Goal: Task Accomplishment & Management: Use online tool/utility

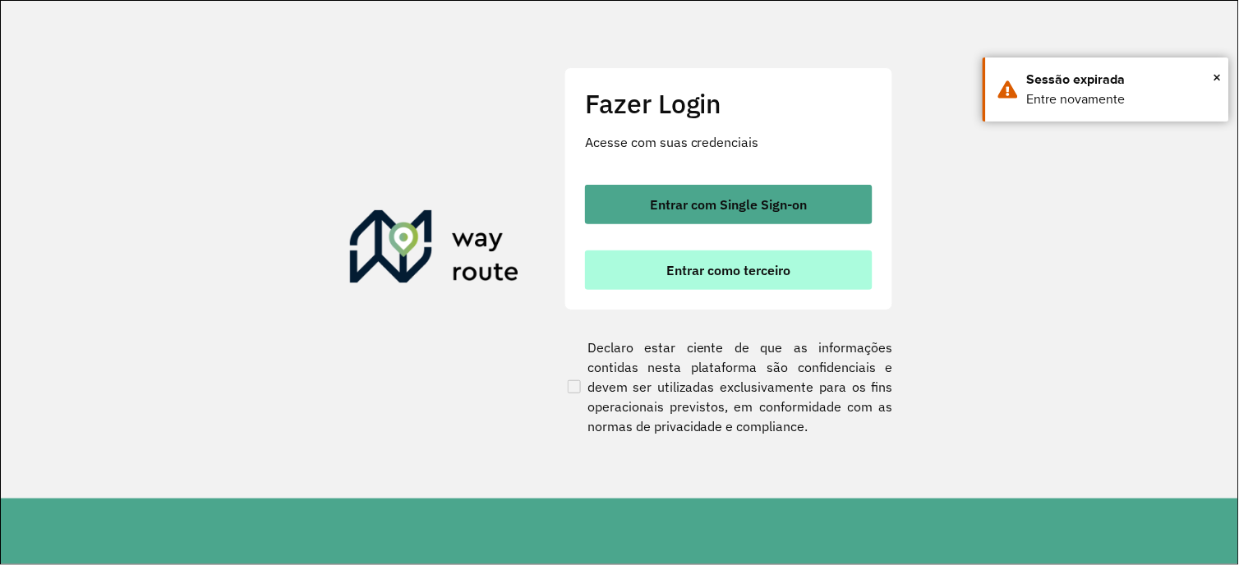
click at [780, 272] on span "Entrar como terceiro" at bounding box center [729, 270] width 124 height 13
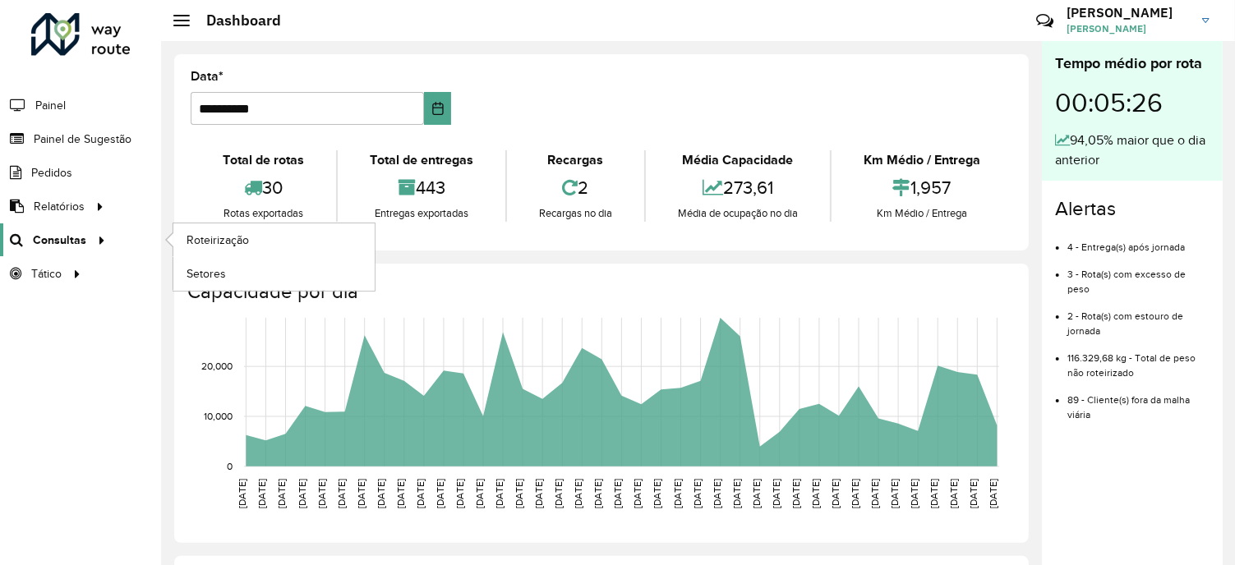
click at [102, 242] on icon at bounding box center [99, 239] width 14 height 25
click at [223, 231] on link "Roteirização" at bounding box center [273, 239] width 201 height 33
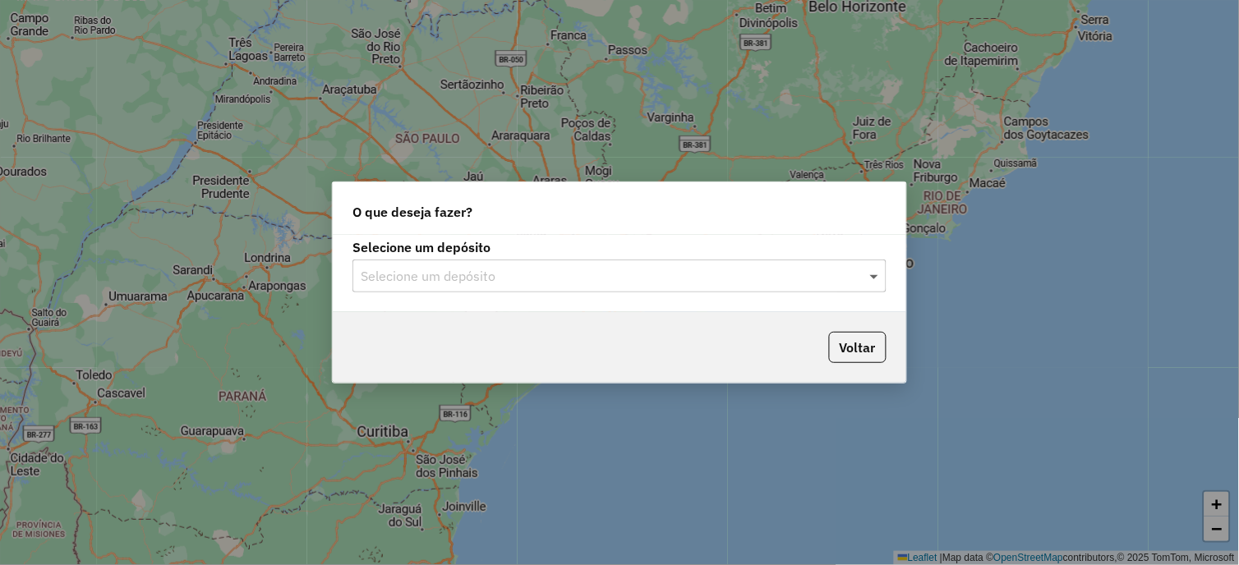
click at [869, 277] on span at bounding box center [876, 276] width 21 height 20
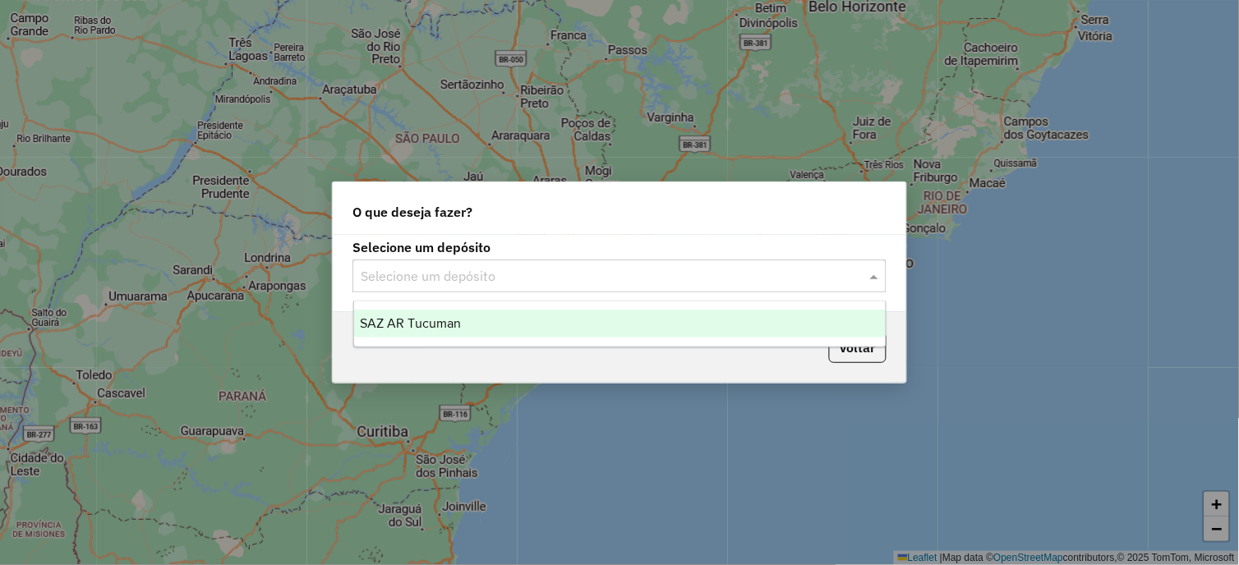
click at [470, 321] on div "SAZ AR Tucuman" at bounding box center [620, 324] width 532 height 28
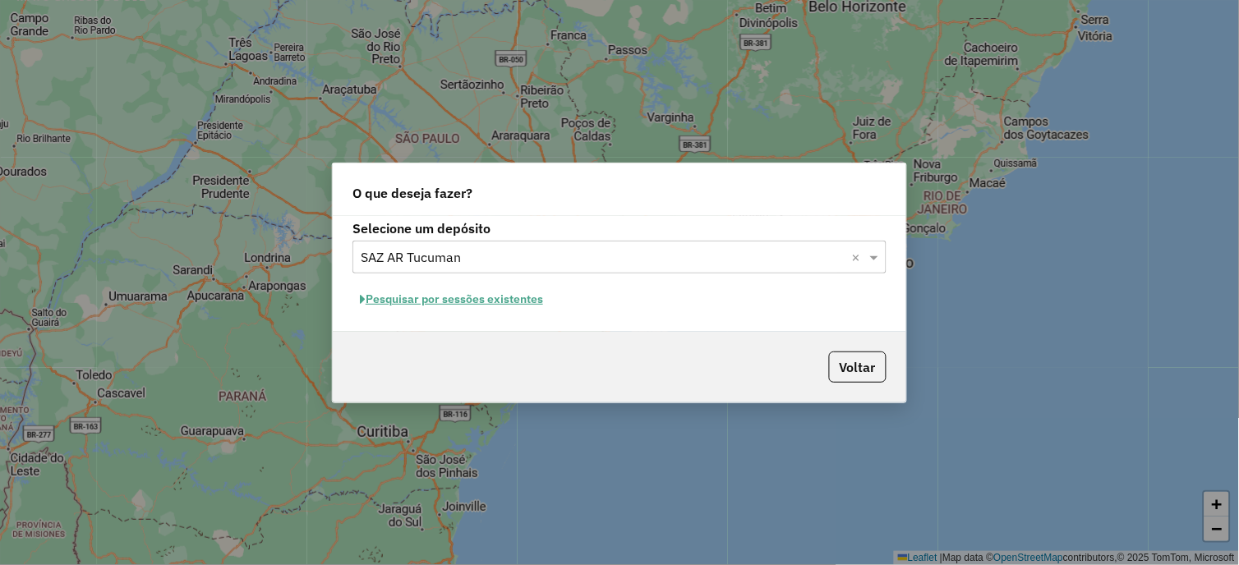
click at [465, 304] on button "Pesquisar por sessões existentes" at bounding box center [451, 299] width 198 height 25
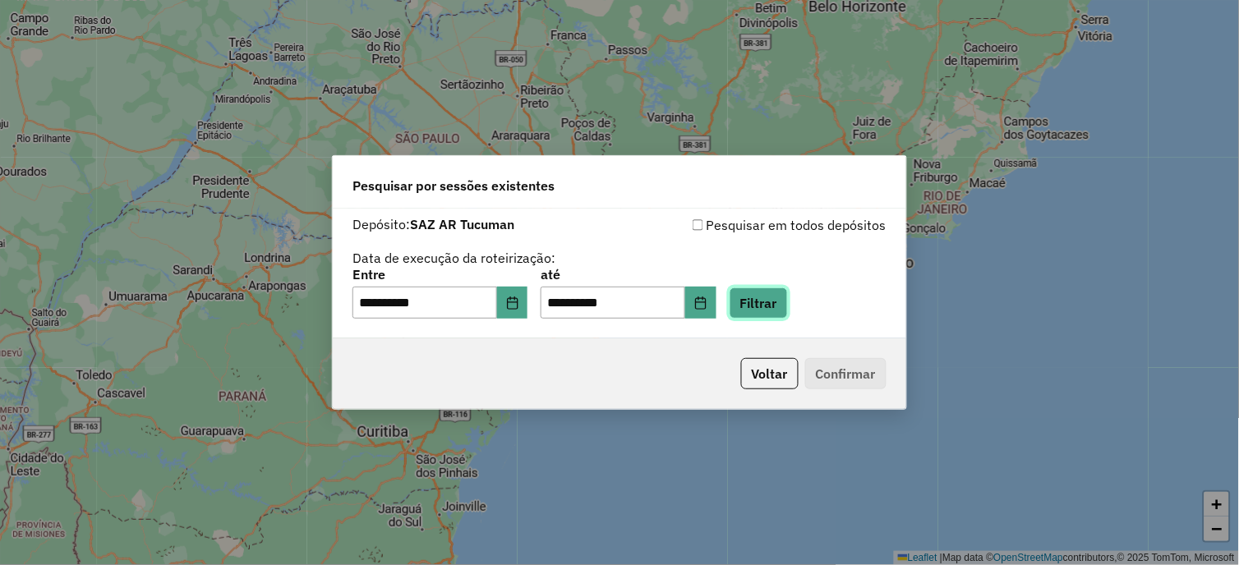
click at [768, 310] on button "Filtrar" at bounding box center [759, 303] width 58 height 31
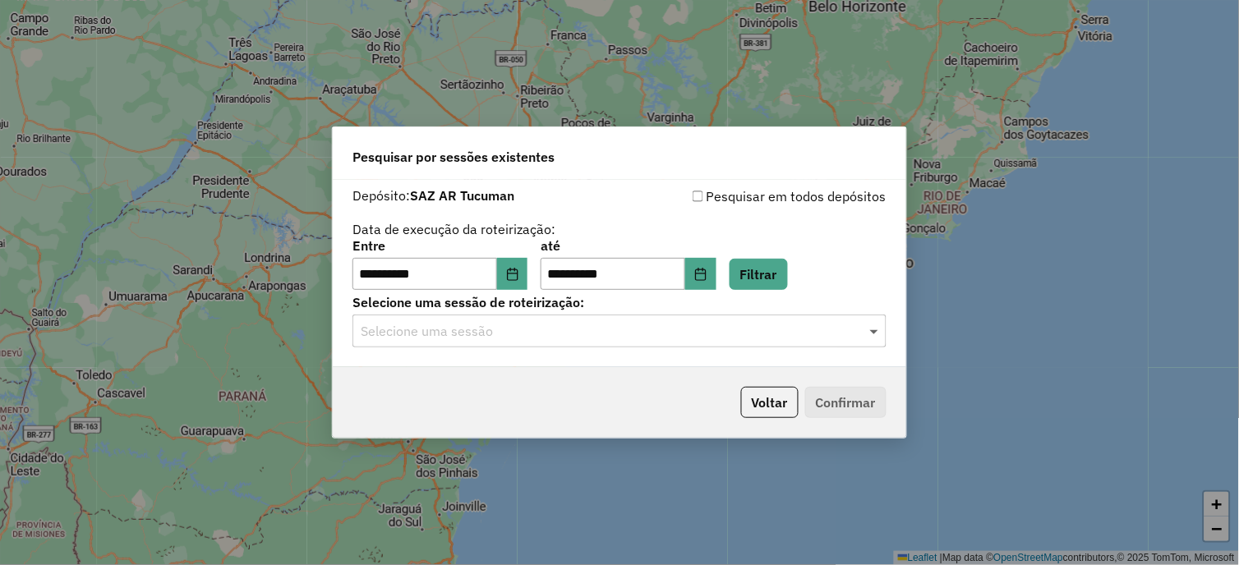
click at [874, 337] on span at bounding box center [876, 331] width 21 height 20
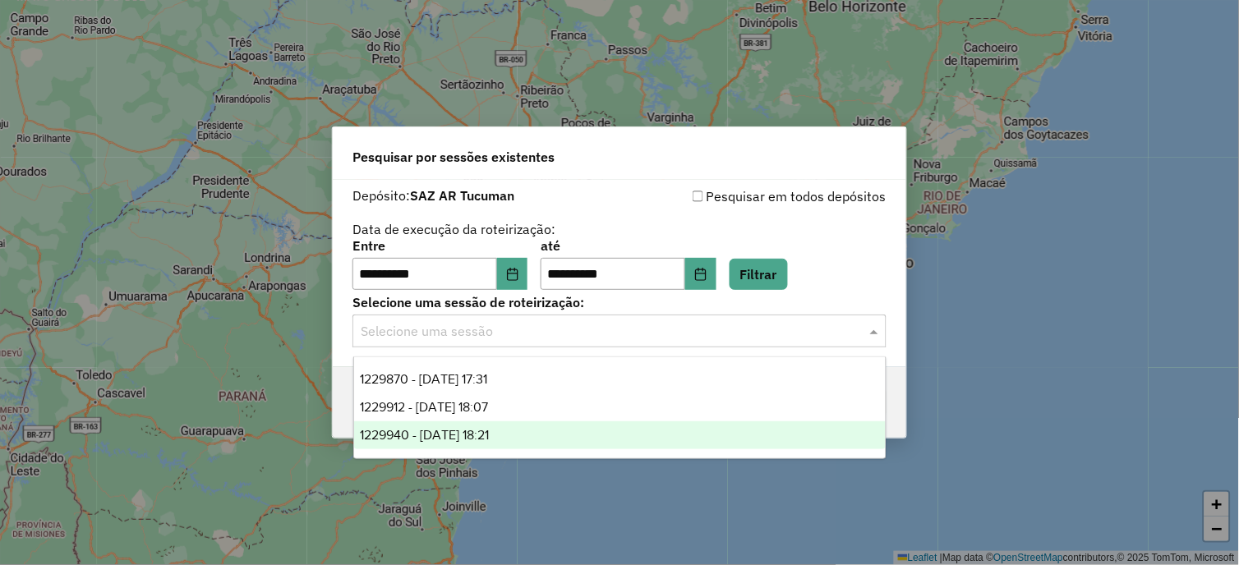
drag, startPoint x: 480, startPoint y: 432, endPoint x: 617, endPoint y: 440, distance: 137.4
click at [481, 432] on span "1229940 - [DATE] 18:21" at bounding box center [425, 435] width 129 height 14
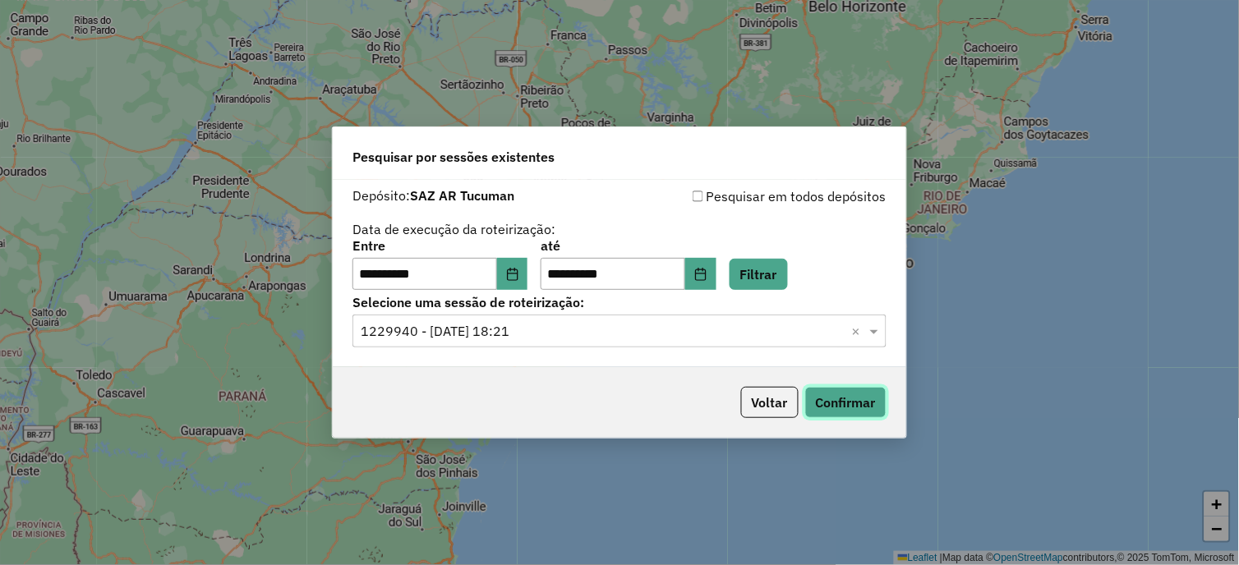
click at [849, 406] on button "Confirmar" at bounding box center [845, 402] width 81 height 31
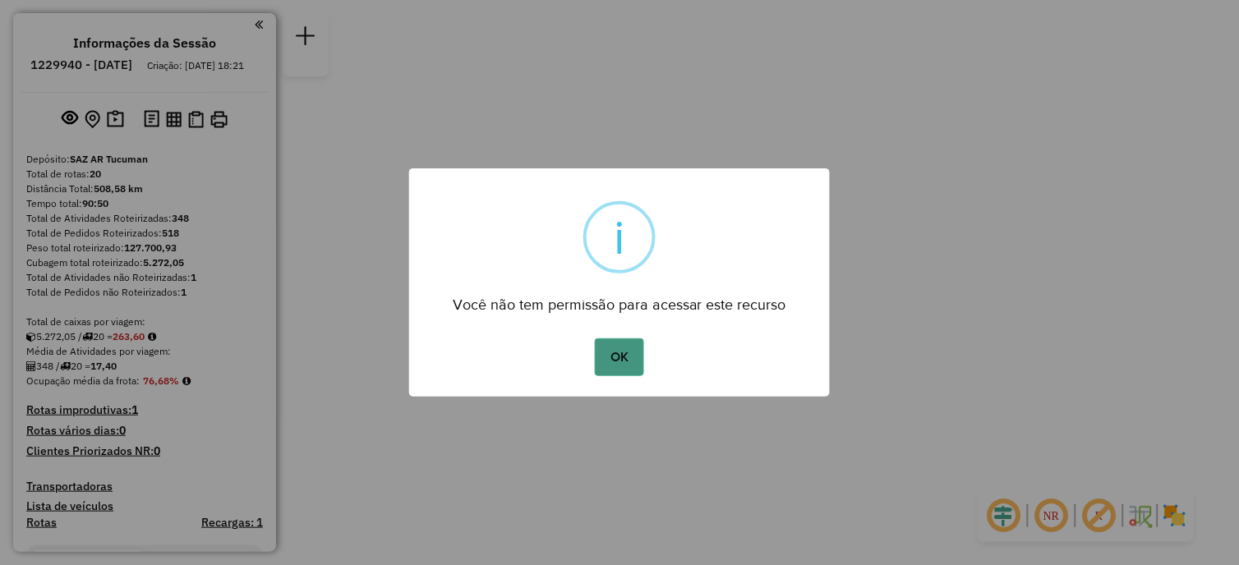
click at [610, 357] on button "OK" at bounding box center [619, 357] width 48 height 38
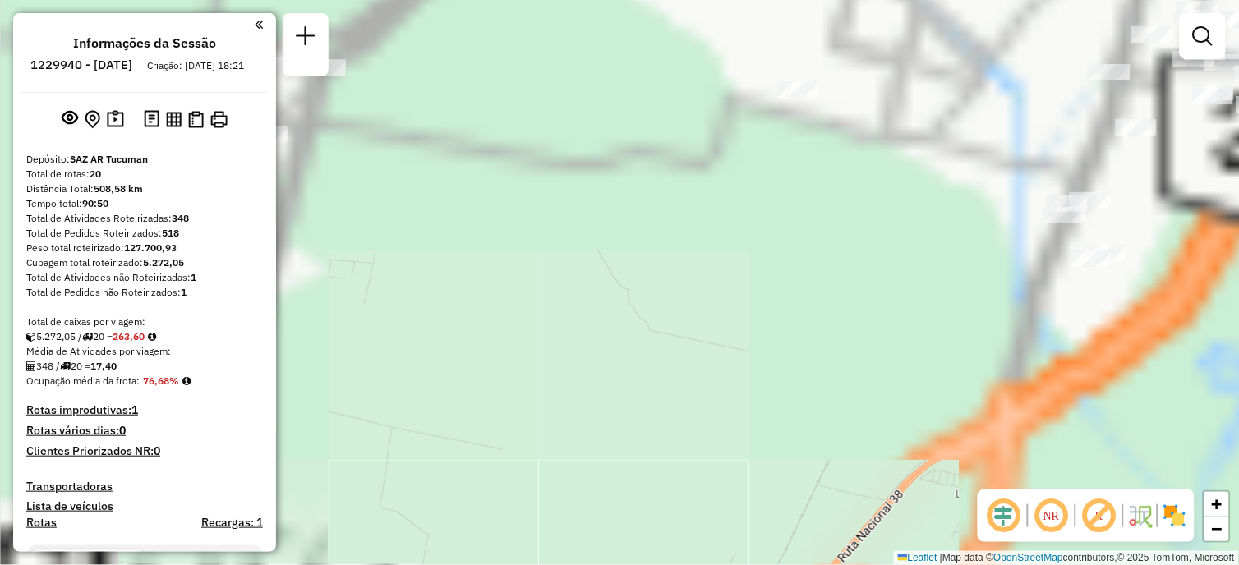
drag, startPoint x: 610, startPoint y: 245, endPoint x: 521, endPoint y: 582, distance: 348.5
click at [521, 564] on html "Aguarde... Pop-up bloqueado! Seu navegador bloqueou automáticamente a abertura …" at bounding box center [619, 282] width 1239 height 565
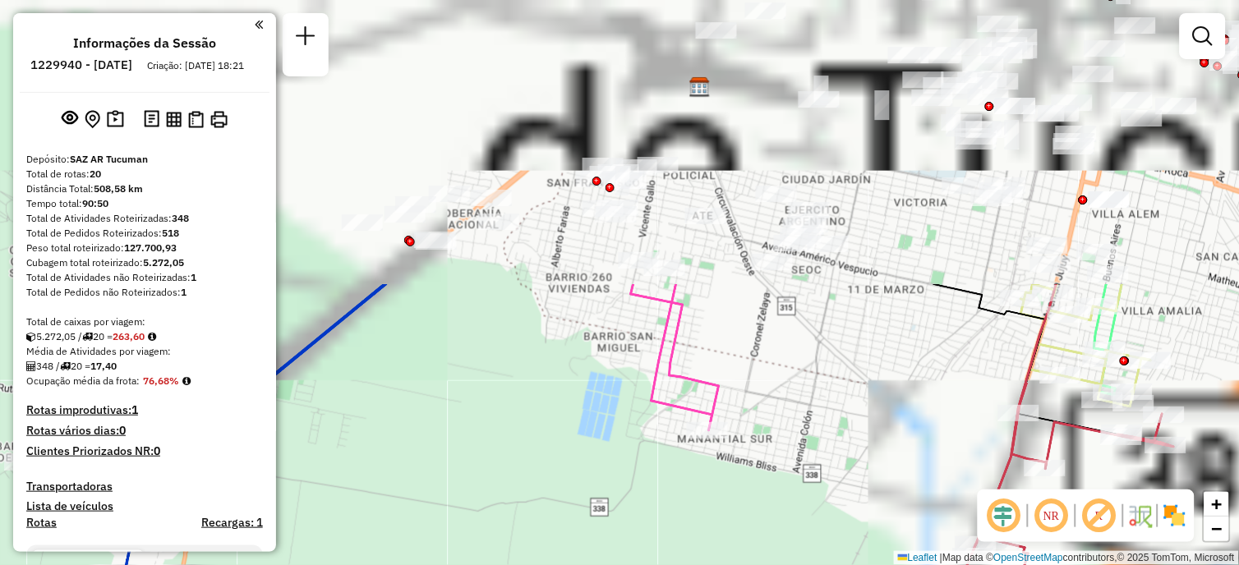
drag, startPoint x: 713, startPoint y: 231, endPoint x: 605, endPoint y: 605, distance: 389.0
click at [605, 564] on html "Aguarde... Pop-up bloqueado! Seu navegador bloqueou automáticamente a abertura …" at bounding box center [619, 282] width 1239 height 565
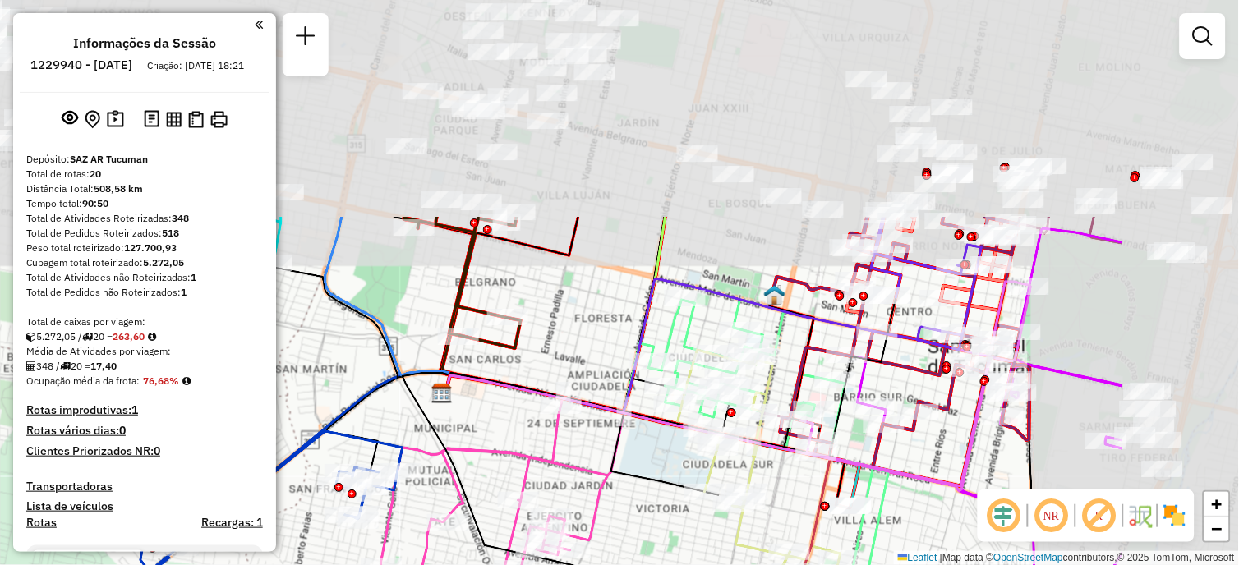
drag, startPoint x: 823, startPoint y: 232, endPoint x: 582, endPoint y: 507, distance: 365.6
click at [582, 507] on div "Rota 6 - Placa AF343JC 0000451073 - MARTINEZ VICTOR Rota 6 - Placa AF343JC 0000…" at bounding box center [619, 282] width 1239 height 565
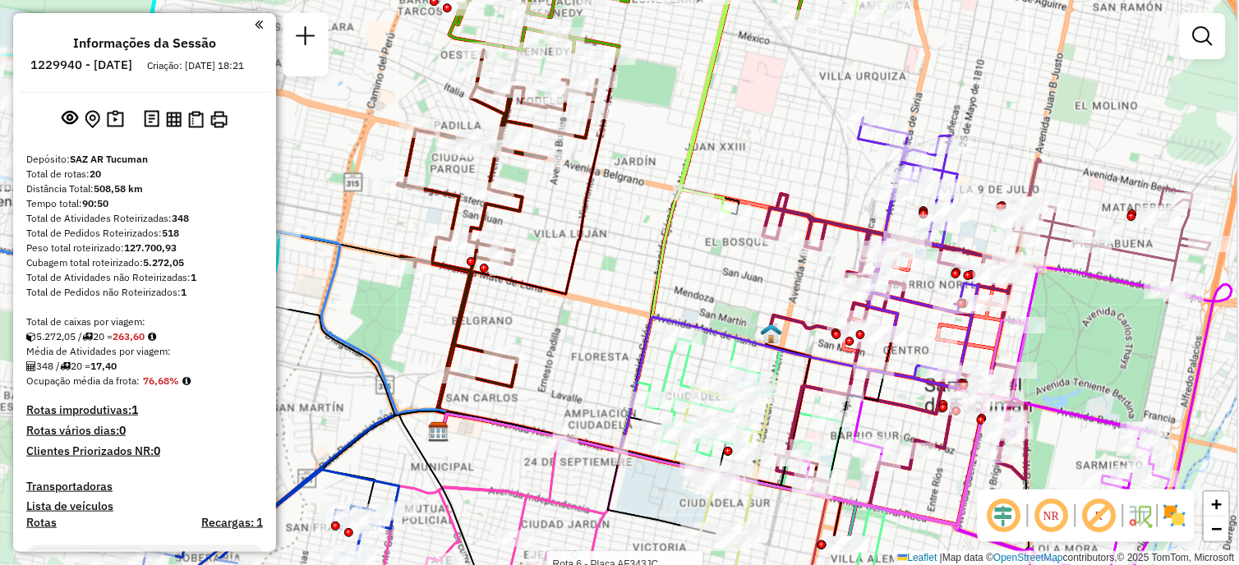
drag, startPoint x: 654, startPoint y: 227, endPoint x: 667, endPoint y: 388, distance: 161.6
click at [667, 388] on icon at bounding box center [586, 216] width 294 height 471
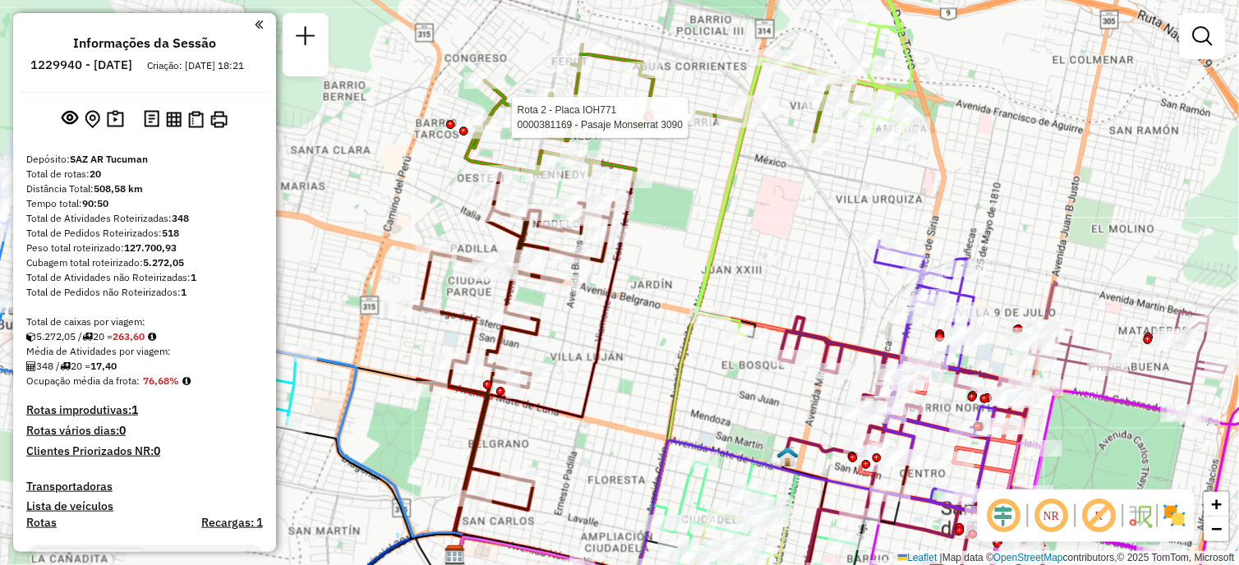
select select "**********"
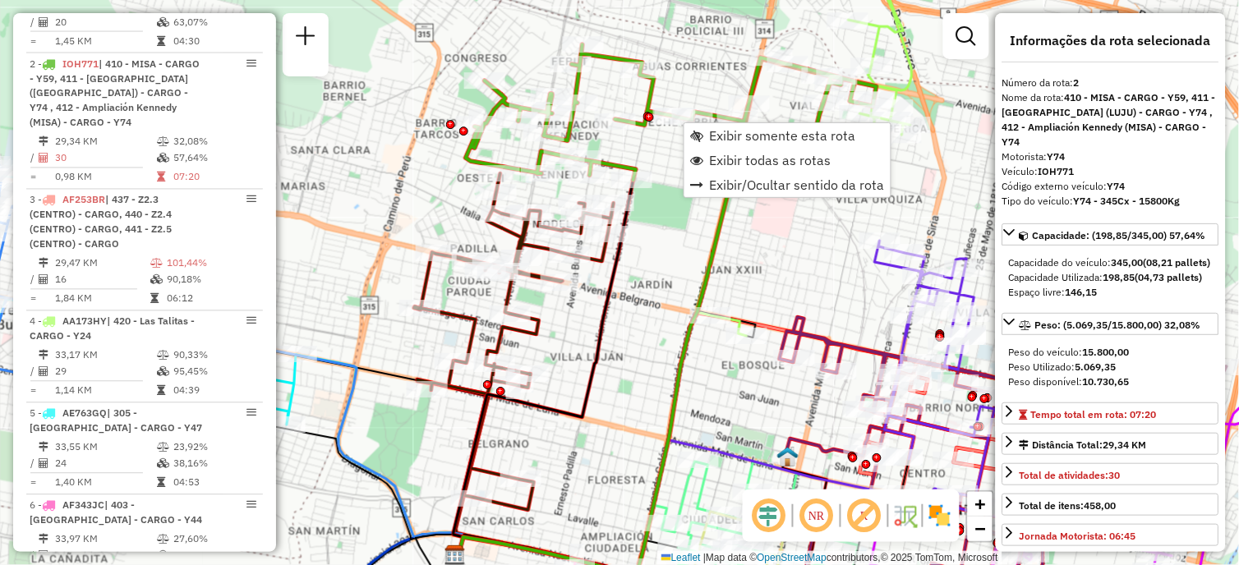
scroll to position [691, 0]
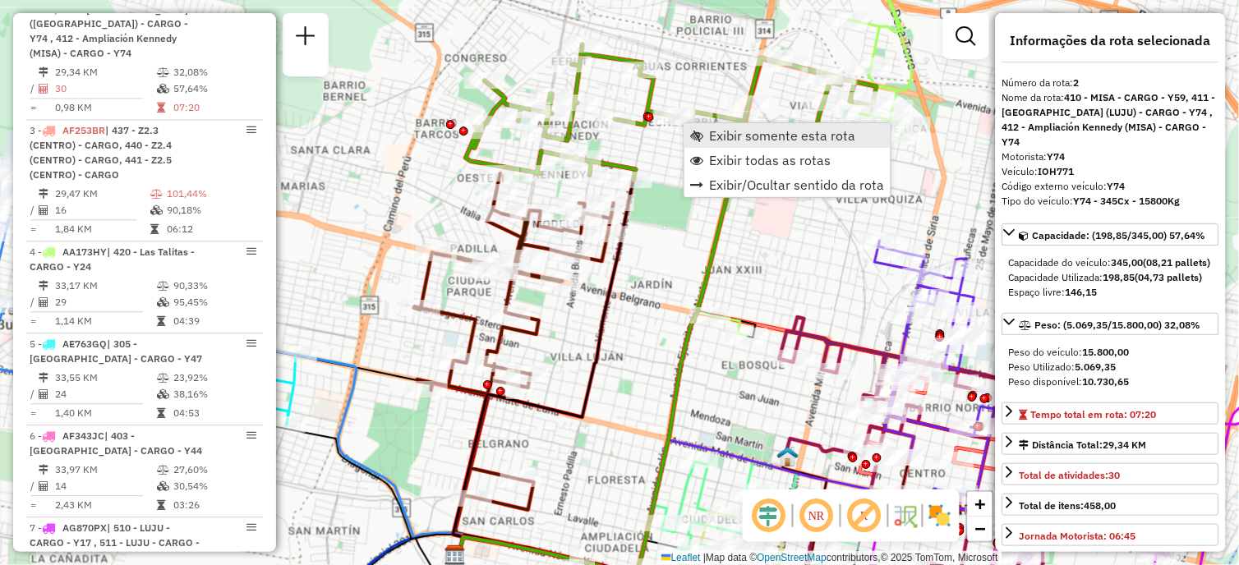
click at [748, 140] on span "Exibir somente esta rota" at bounding box center [783, 135] width 146 height 13
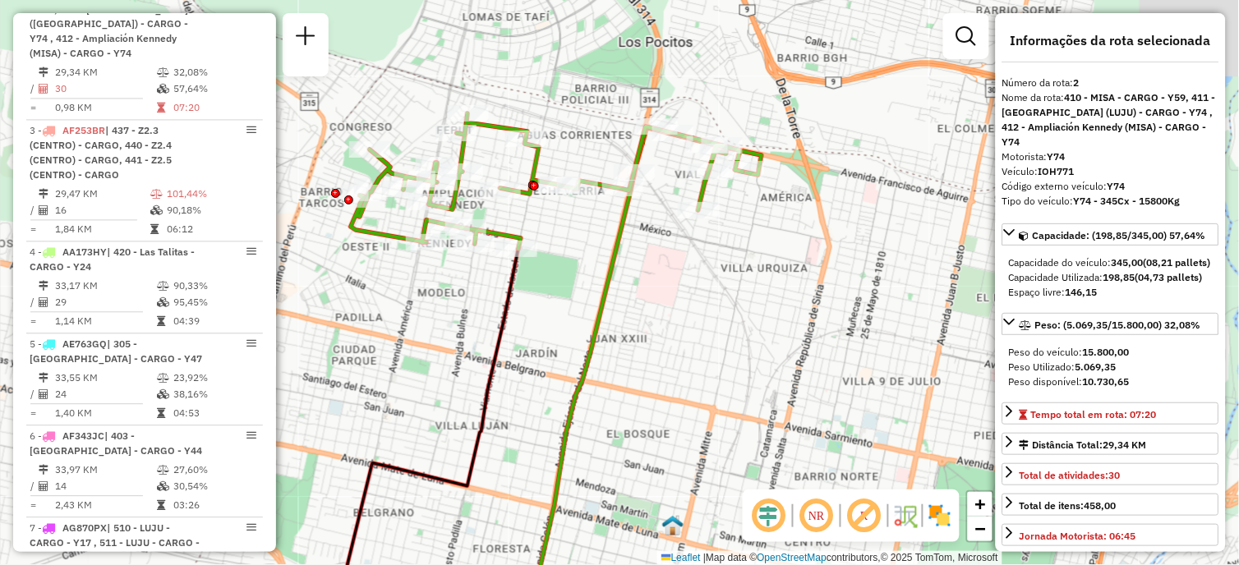
drag, startPoint x: 730, startPoint y: 233, endPoint x: 660, endPoint y: 329, distance: 118.1
click at [660, 329] on div "Janela de atendimento Grade de atendimento Capacidade Transportadoras Veículos …" at bounding box center [619, 282] width 1239 height 565
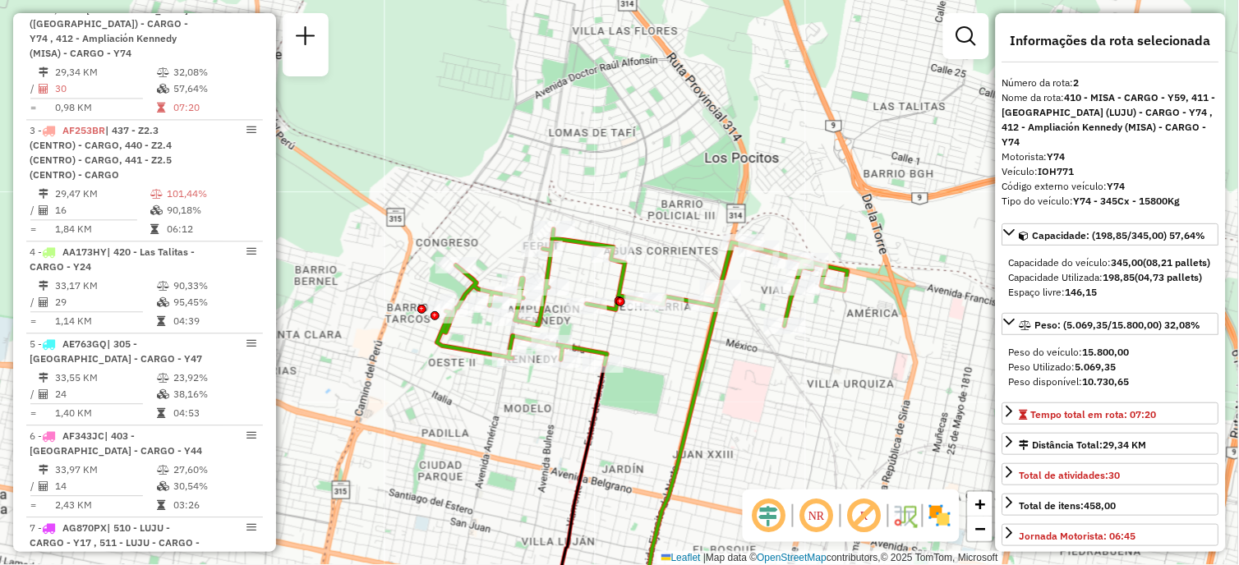
drag, startPoint x: 677, startPoint y: 367, endPoint x: 785, endPoint y: 449, distance: 135.4
click at [775, 452] on div "Janela de atendimento Grade de atendimento Capacidade Transportadoras Veículos …" at bounding box center [619, 282] width 1239 height 565
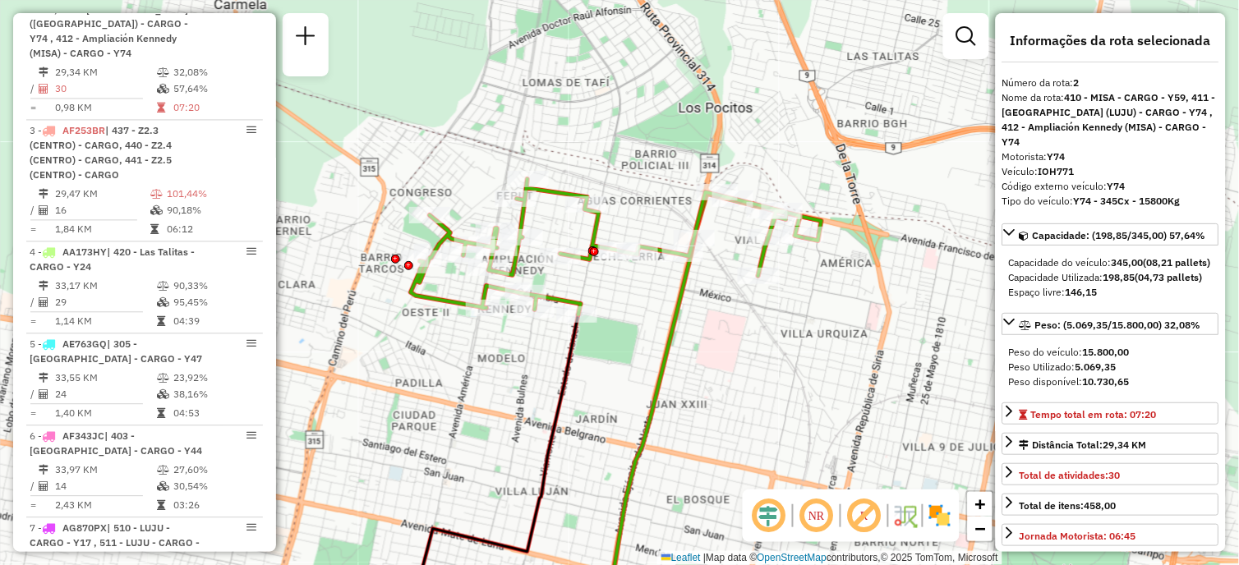
drag, startPoint x: 799, startPoint y: 422, endPoint x: 765, endPoint y: 367, distance: 64.5
click at [765, 367] on div "Janela de atendimento Grade de atendimento Capacidade Transportadoras Veículos …" at bounding box center [619, 282] width 1239 height 565
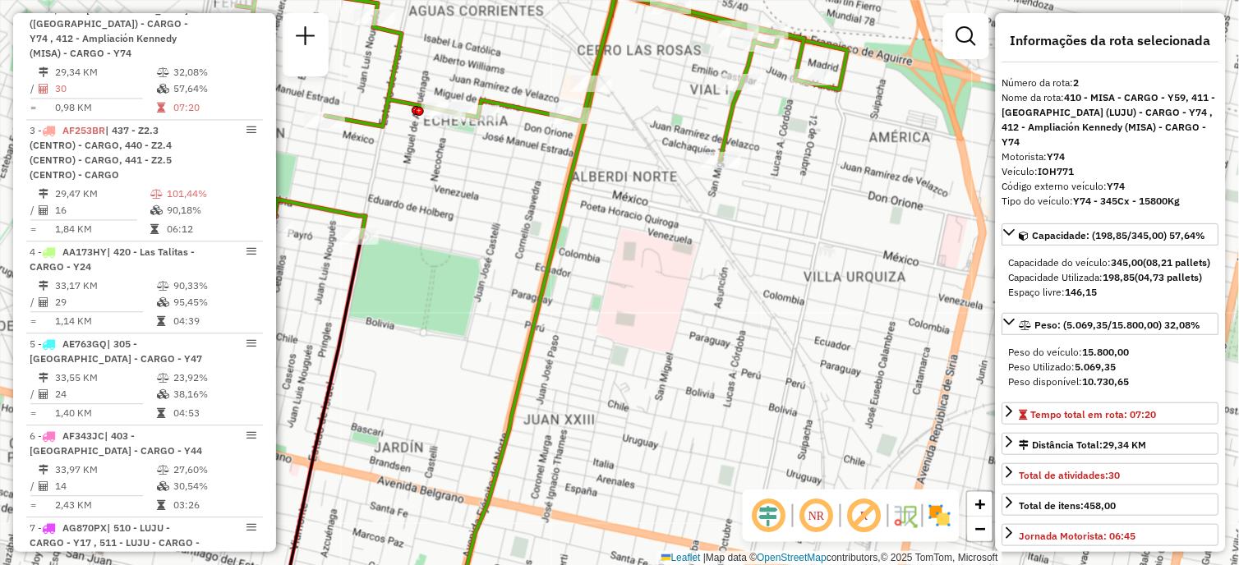
drag, startPoint x: 794, startPoint y: 384, endPoint x: 844, endPoint y: 430, distance: 68.0
click at [844, 430] on div "Janela de atendimento Grade de atendimento Capacidade Transportadoras Veículos …" at bounding box center [619, 282] width 1239 height 565
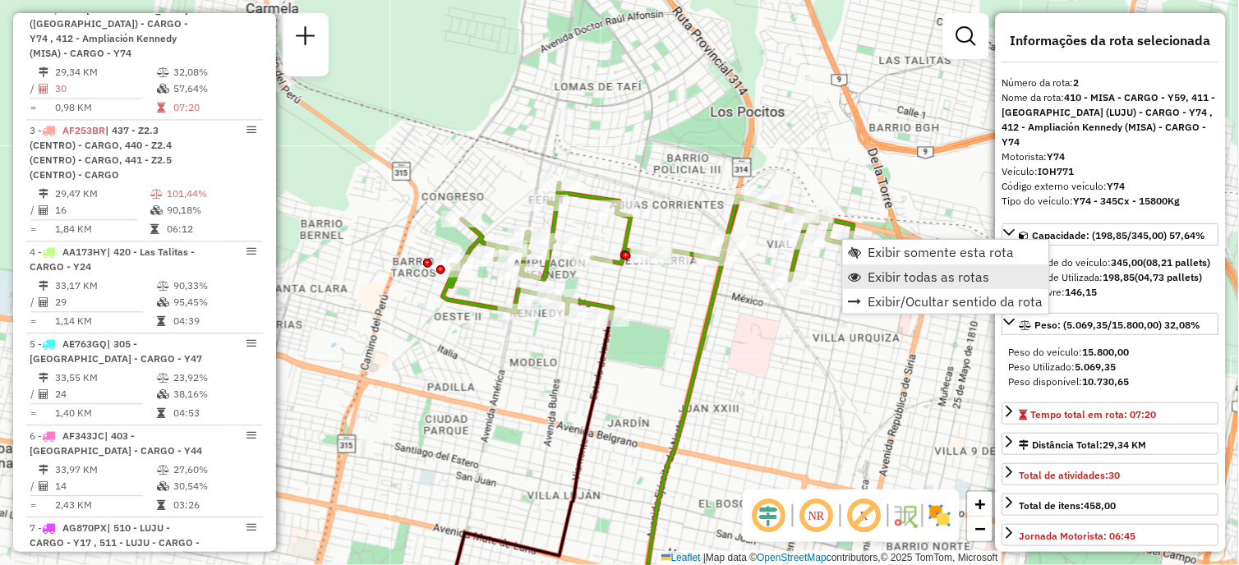
click at [921, 274] on span "Exibir todas as rotas" at bounding box center [929, 276] width 122 height 13
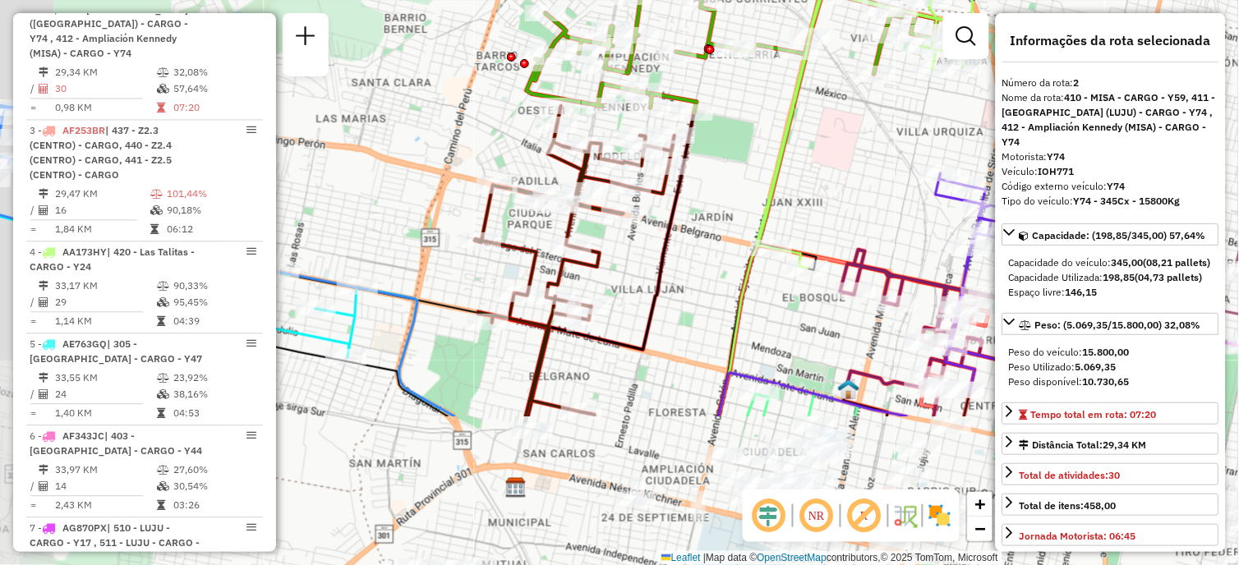
drag, startPoint x: 798, startPoint y: 347, endPoint x: 739, endPoint y: 247, distance: 115.3
click at [882, 136] on div "Janela de atendimento Grade de atendimento Capacidade Transportadoras Veículos …" at bounding box center [619, 282] width 1239 height 565
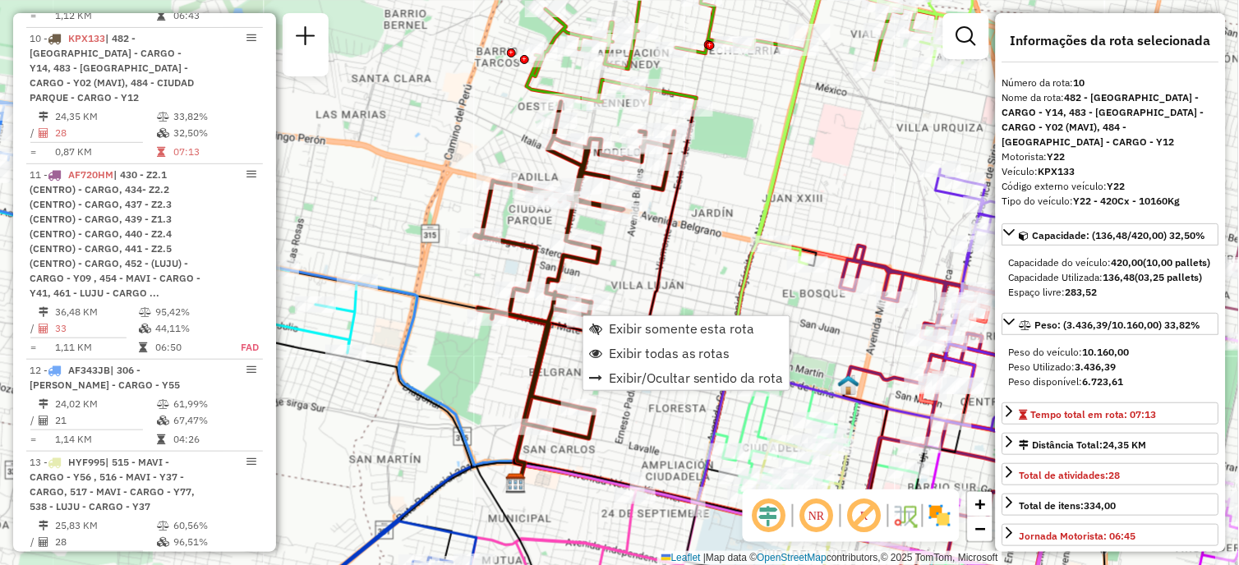
scroll to position [1545, 0]
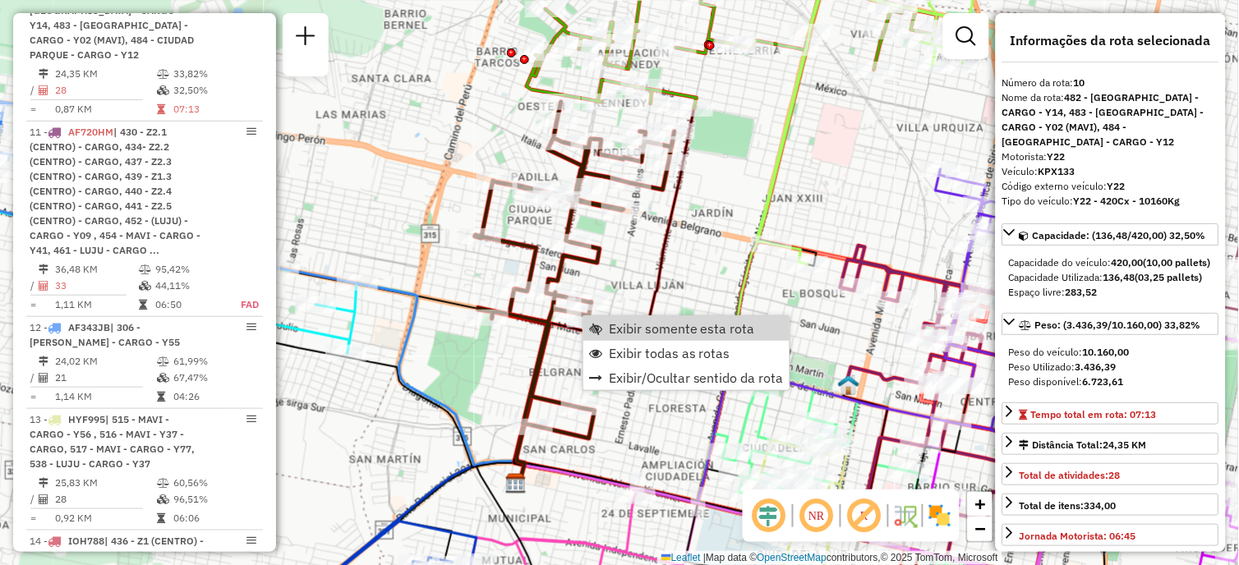
click at [770, 191] on icon at bounding box center [865, 103] width 216 height 321
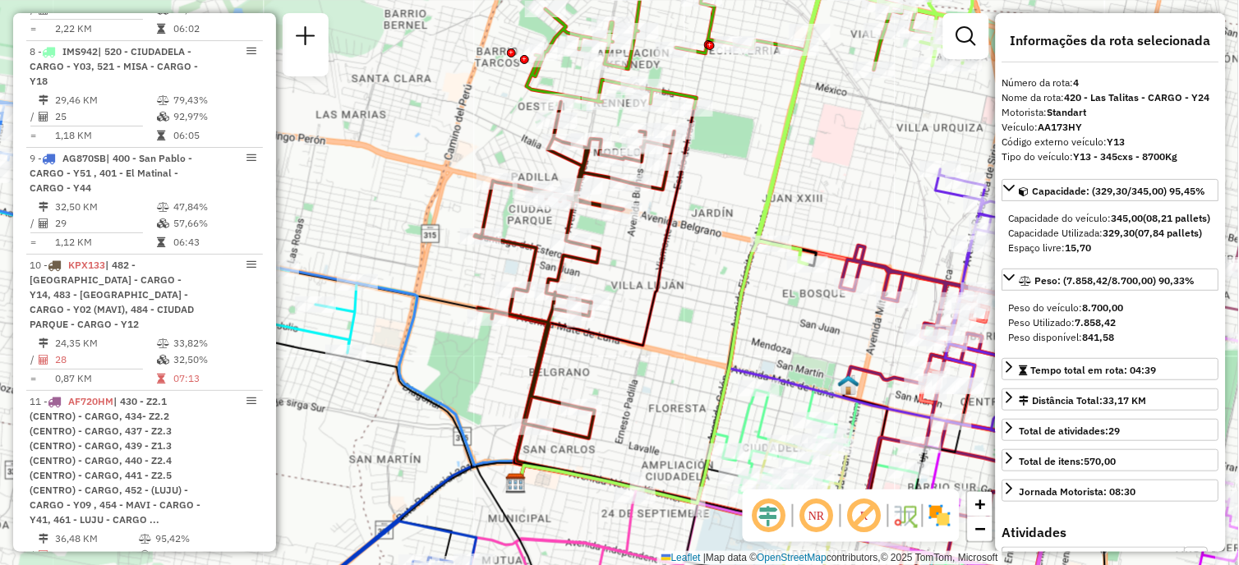
scroll to position [949, 0]
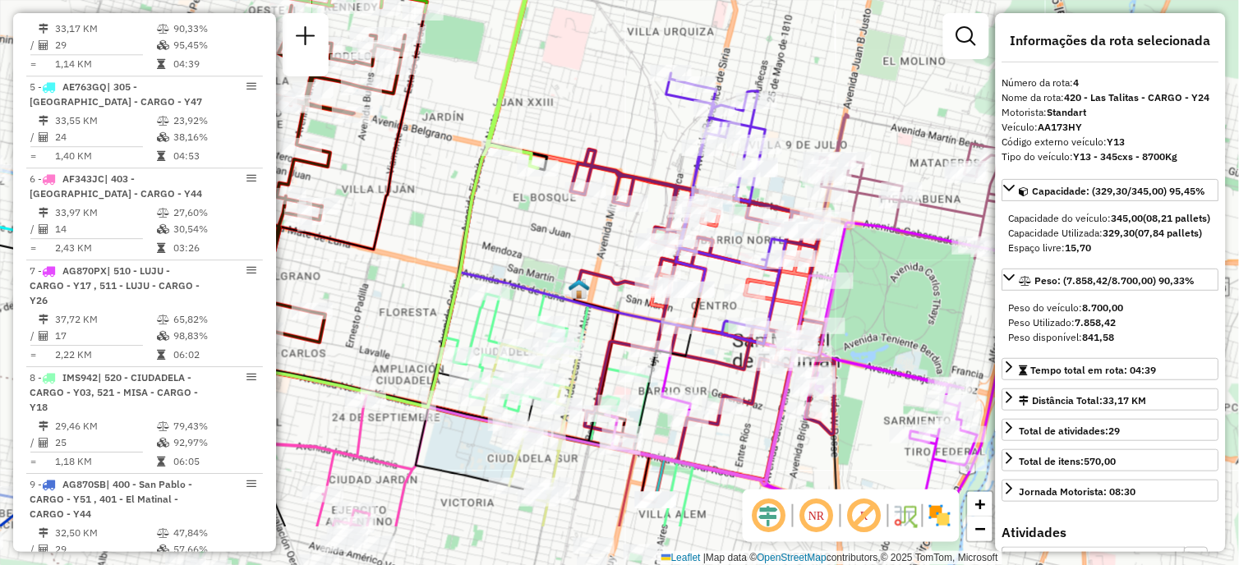
drag, startPoint x: 896, startPoint y: 189, endPoint x: 621, endPoint y: 81, distance: 295.8
click at [621, 81] on div "Janela de atendimento Grade de atendimento Capacidade Transportadoras Veículos …" at bounding box center [619, 282] width 1239 height 565
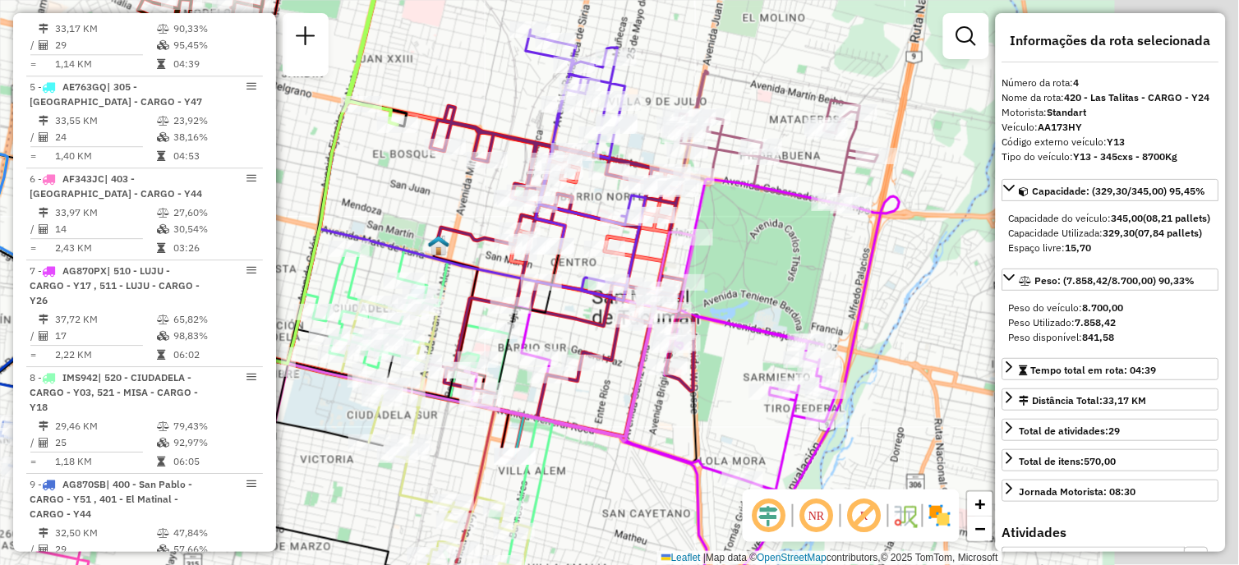
drag, startPoint x: 822, startPoint y: 75, endPoint x: 572, endPoint y: 12, distance: 258.4
click at [572, 12] on div "Janela de atendimento Grade de atendimento Capacidade Transportadoras Veículos …" at bounding box center [619, 282] width 1239 height 565
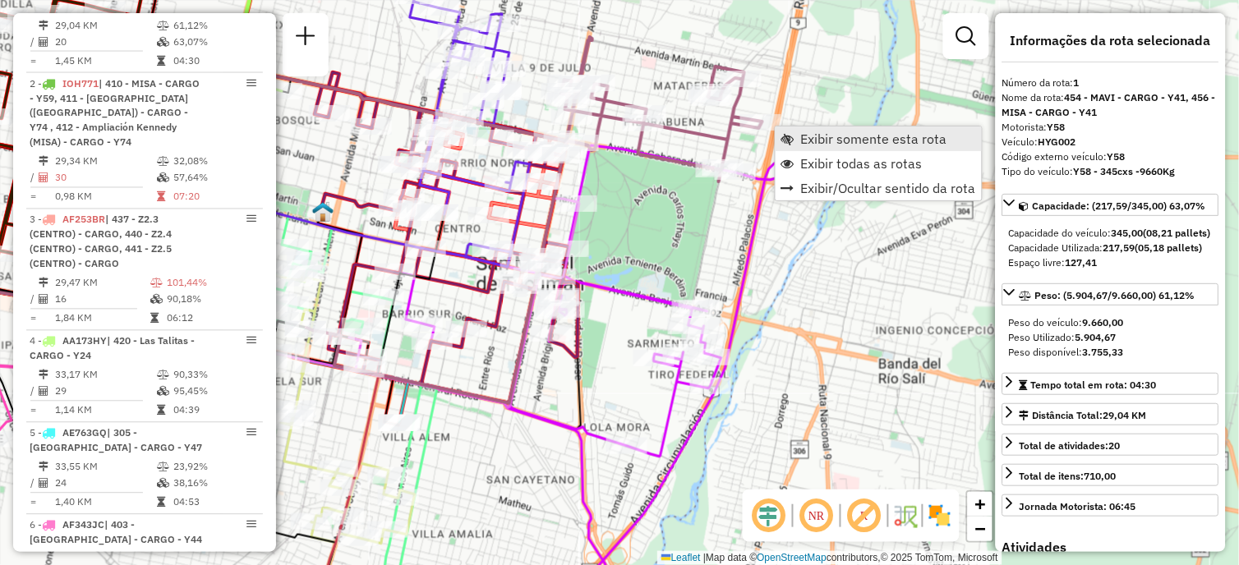
scroll to position [584, 0]
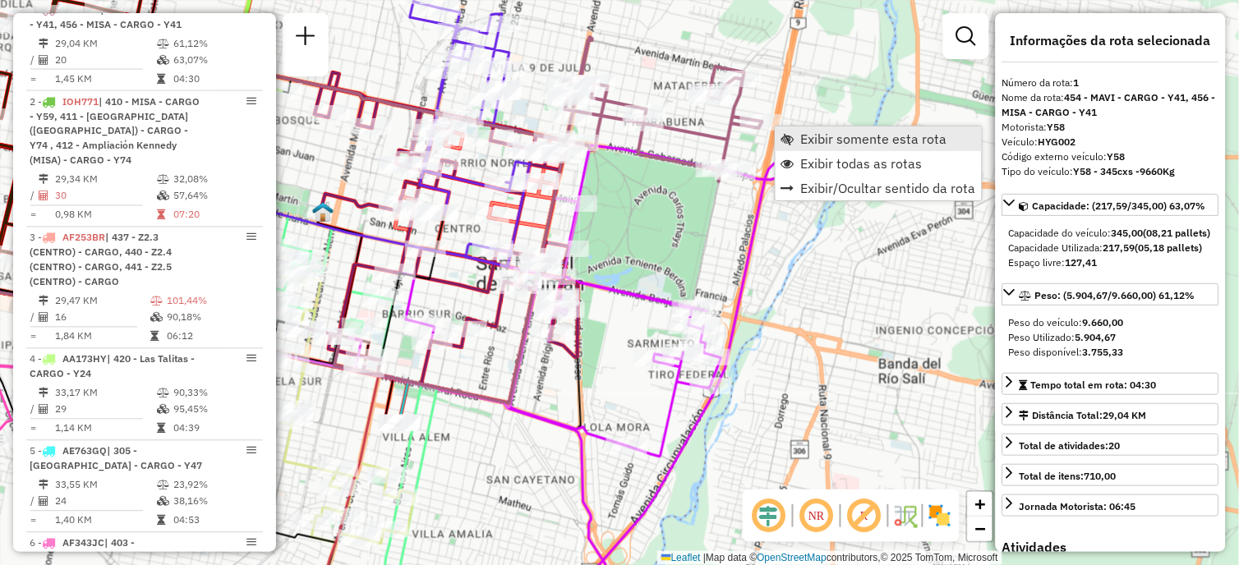
click at [812, 142] on span "Exibir somente esta rota" at bounding box center [874, 138] width 146 height 13
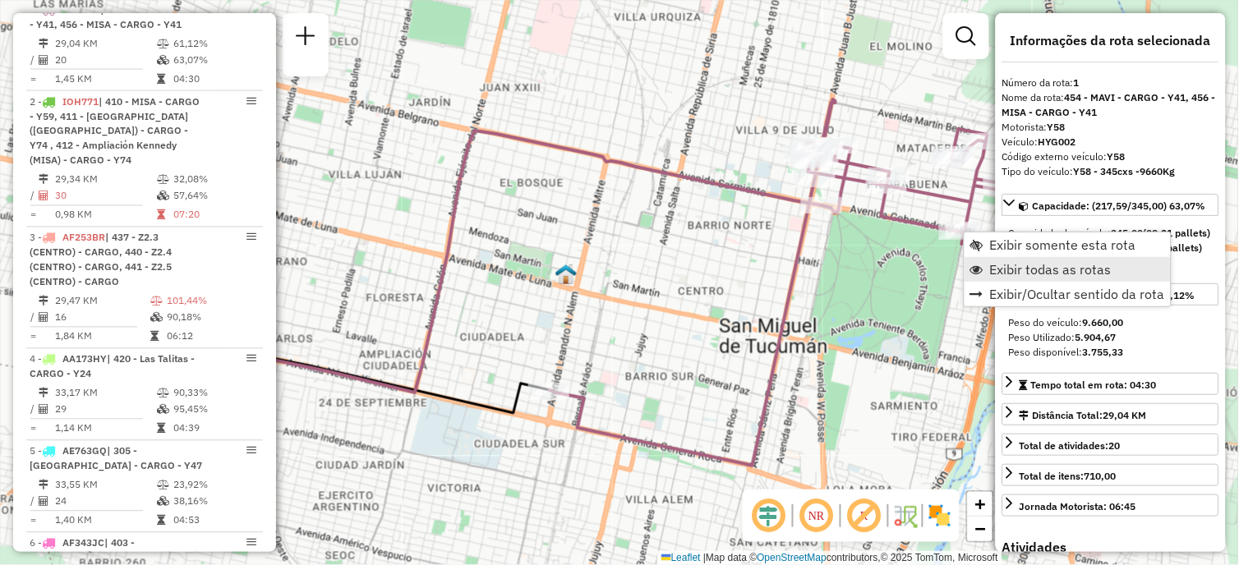
click at [996, 268] on span "Exibir todas as rotas" at bounding box center [1051, 269] width 122 height 13
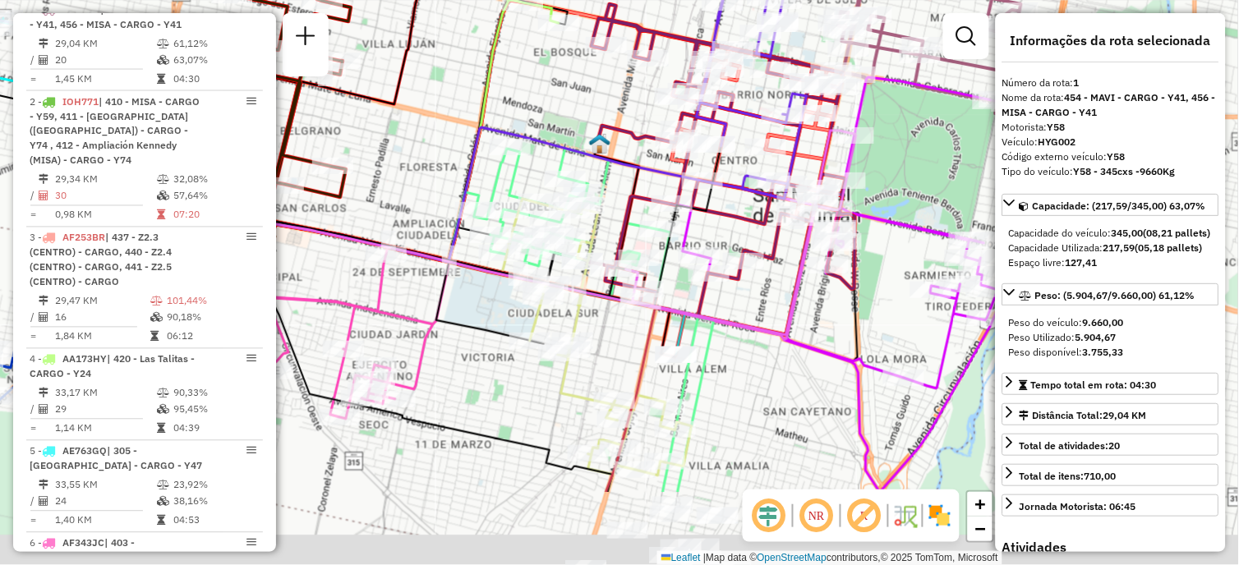
drag, startPoint x: 808, startPoint y: 323, endPoint x: 902, endPoint y: 107, distance: 235.5
click at [866, 173] on div at bounding box center [845, 181] width 41 height 16
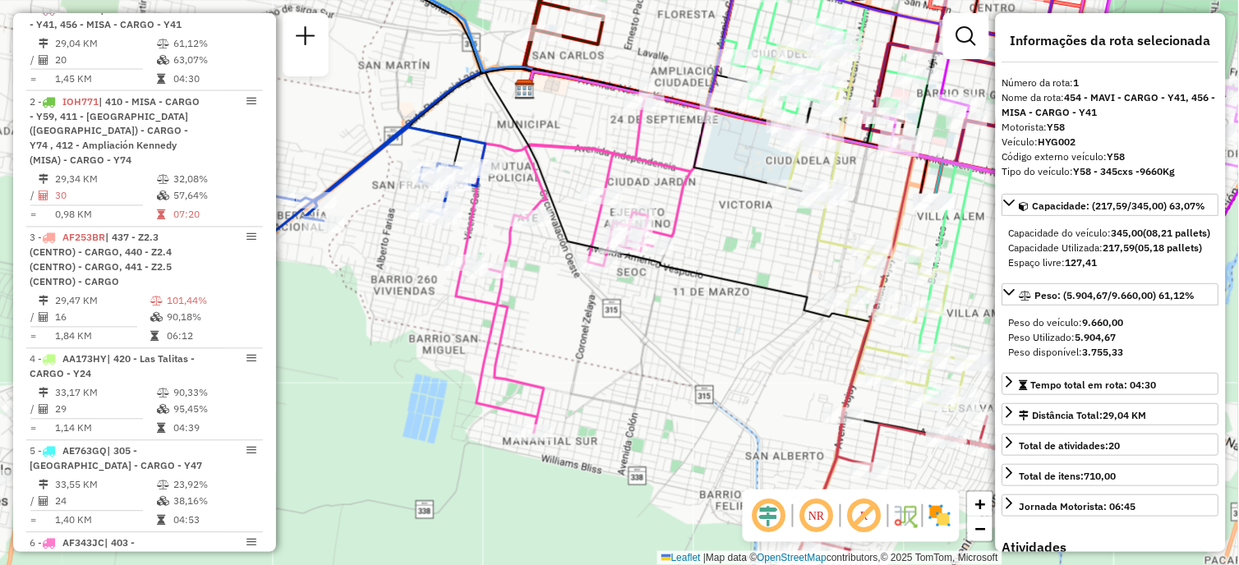
drag, startPoint x: 596, startPoint y: 296, endPoint x: 794, endPoint y: 228, distance: 209.1
click at [794, 228] on div "Janela de atendimento Grade de atendimento Capacidade Transportadoras Veículos …" at bounding box center [619, 282] width 1239 height 565
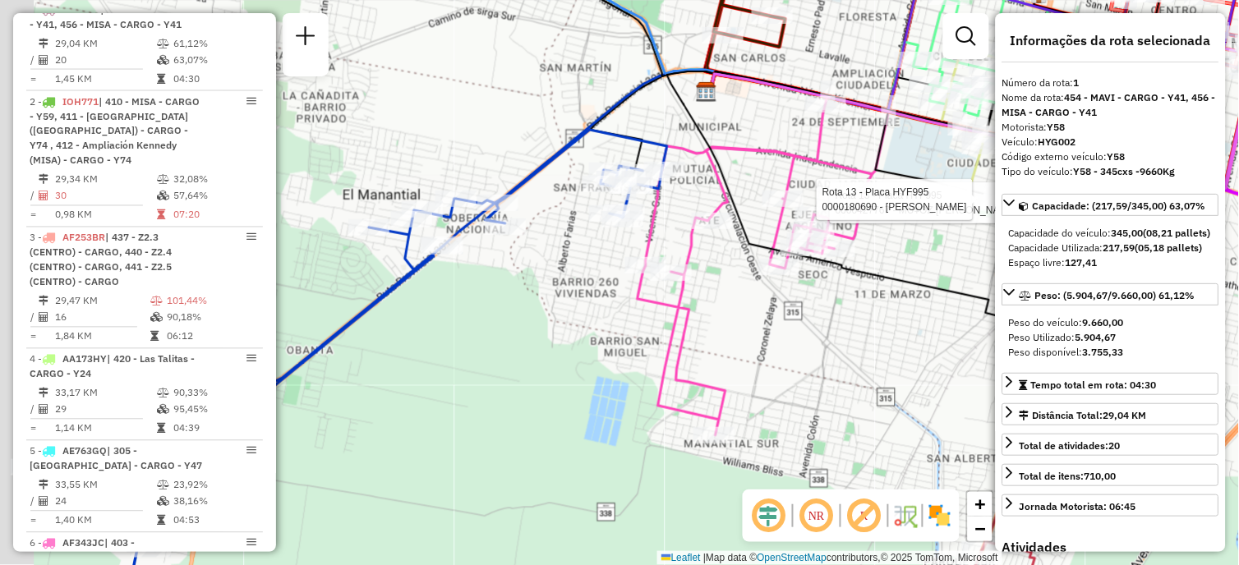
drag, startPoint x: 356, startPoint y: 266, endPoint x: 585, endPoint y: 269, distance: 229.2
click at [585, 269] on div "Rota 13 - Placa HYF995 0000427767 - MU¥OZ ANA MARIA Rota 13 - Placa HYF995 0000…" at bounding box center [619, 282] width 1239 height 565
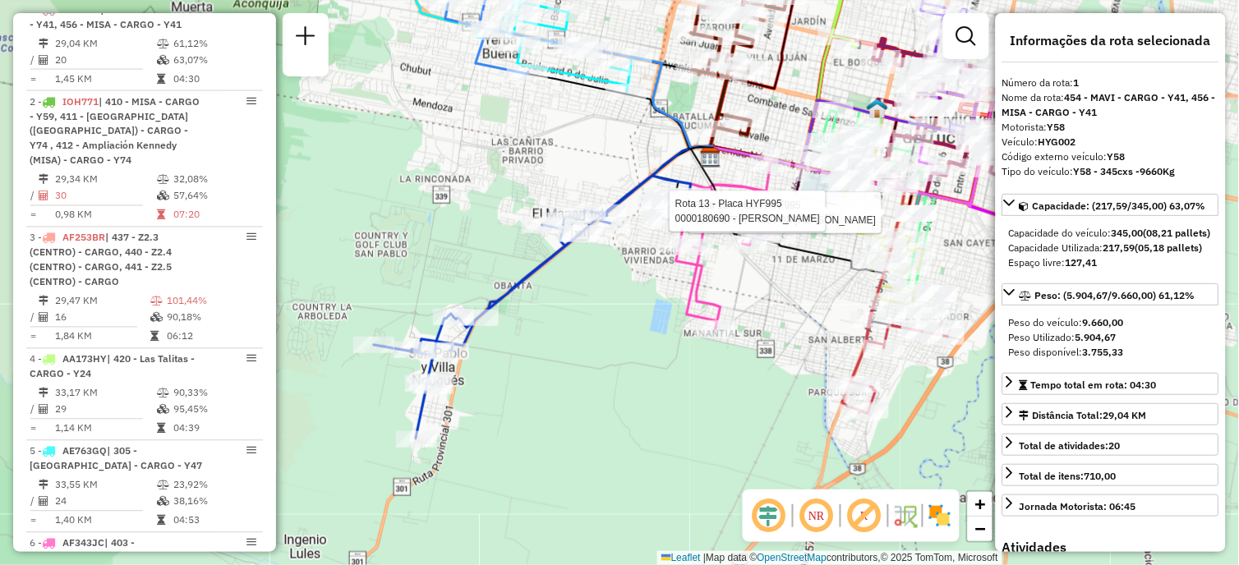
drag, startPoint x: 571, startPoint y: 313, endPoint x: 617, endPoint y: 283, distance: 55.1
click at [617, 283] on div "Rota 13 - Placa HYF995 0000427767 - MU¥OZ ANA MARIA Rota 13 - Placa HYF995 0000…" at bounding box center [619, 282] width 1239 height 565
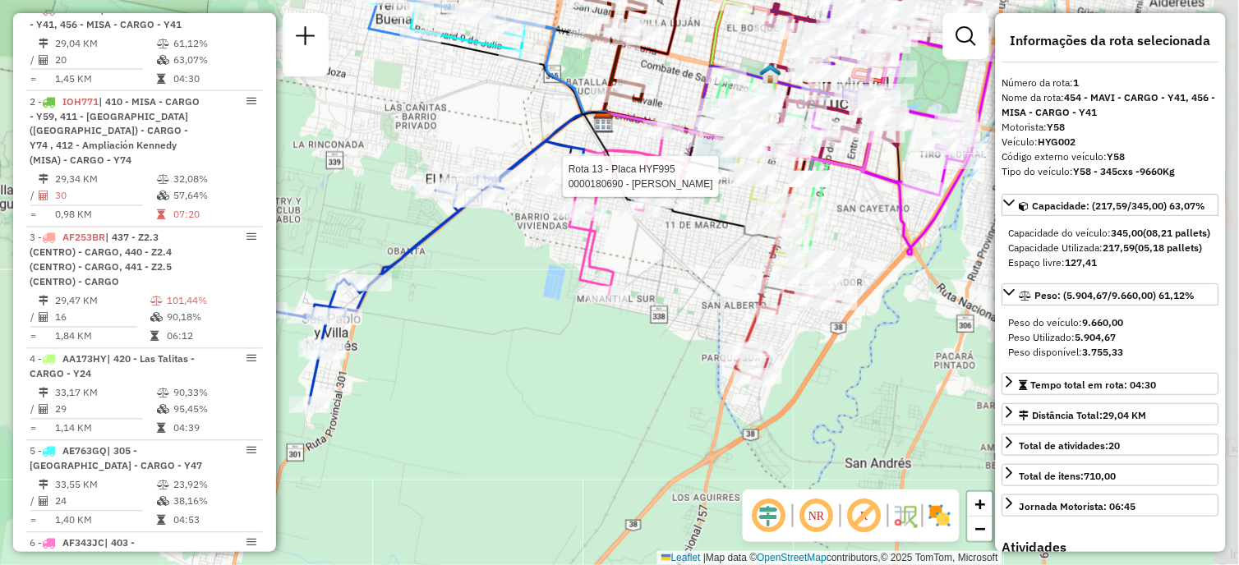
drag, startPoint x: 843, startPoint y: 238, endPoint x: 736, endPoint y: 204, distance: 112.2
click at [736, 204] on div "Rota 13 - Placa HYF995 0000180690 - Bermudez Imelda Del Pilar Janela de atendim…" at bounding box center [619, 282] width 1239 height 565
